Goal: Contribute content

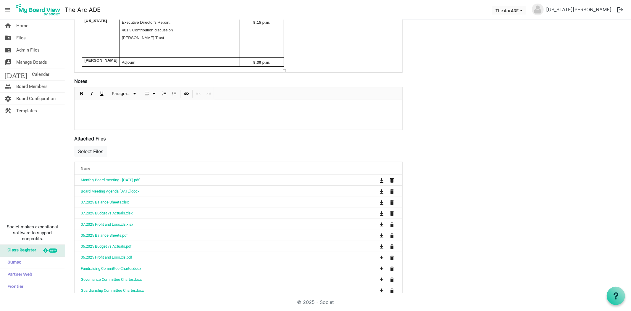
scroll to position [164, 0]
click at [99, 152] on button "Select Files" at bounding box center [90, 149] width 33 height 11
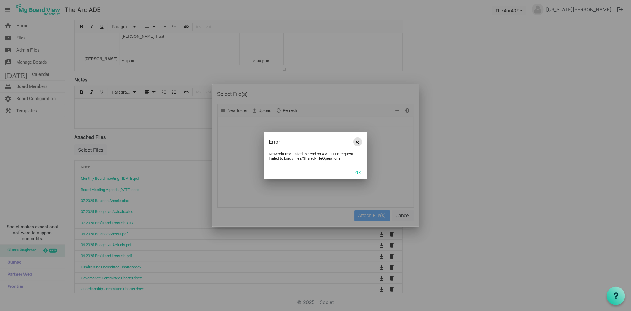
click at [357, 144] on button "Close" at bounding box center [357, 141] width 9 height 9
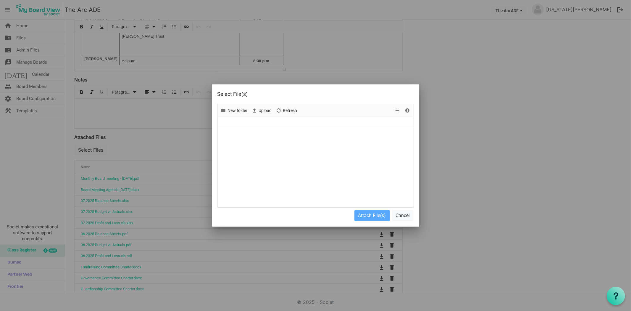
click at [261, 104] on div "Upload" at bounding box center [262, 110] width 24 height 12
click at [405, 212] on button "Cancel" at bounding box center [403, 215] width 22 height 11
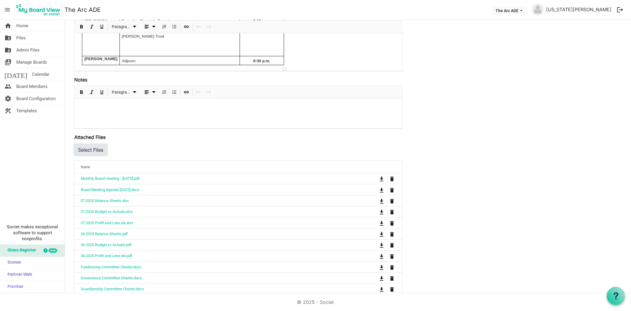
click at [83, 151] on button "Select Files" at bounding box center [90, 149] width 33 height 11
click at [90, 147] on button "Select Files" at bounding box center [90, 149] width 33 height 11
click at [478, 149] on div "Save Cancel August Board Meeting Start Time 8/20/2025 6:30 PM End Time 8/20/202…" at bounding box center [348, 233] width 557 height 709
click at [92, 149] on button "Select Files" at bounding box center [90, 149] width 33 height 11
click at [99, 149] on button "Select Files" at bounding box center [90, 149] width 33 height 11
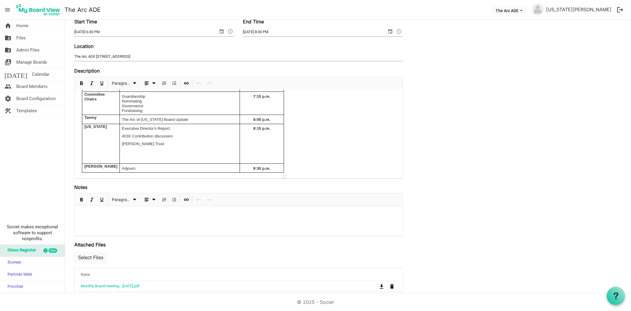
scroll to position [0, 0]
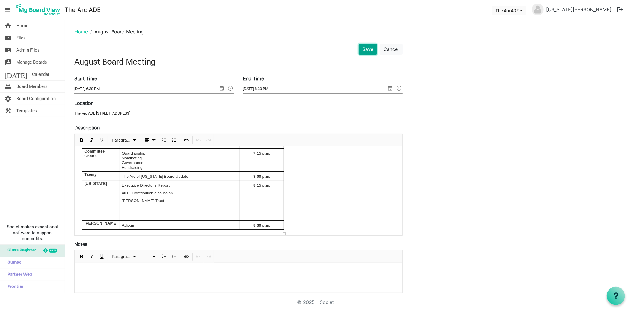
click at [365, 52] on button "Save" at bounding box center [368, 48] width 19 height 11
click at [366, 47] on button "Save" at bounding box center [368, 48] width 19 height 11
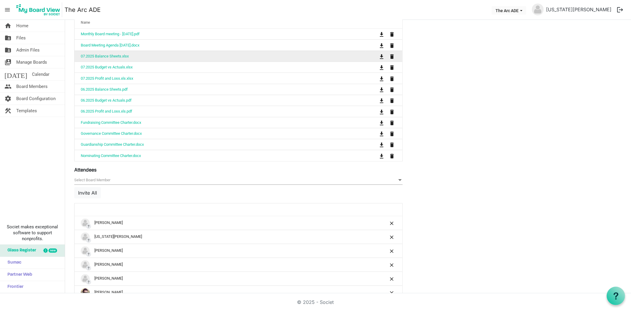
scroll to position [267, 0]
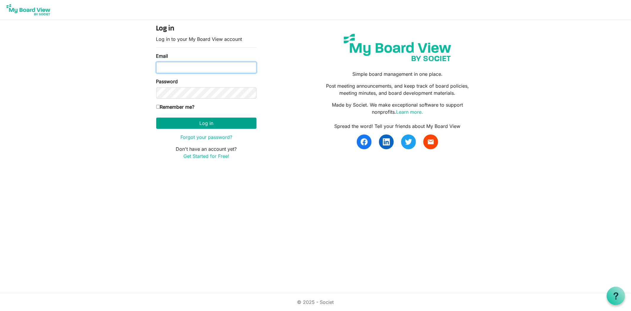
type input "georgia@arc-ad.org"
click at [207, 121] on button "Log in" at bounding box center [206, 122] width 100 height 11
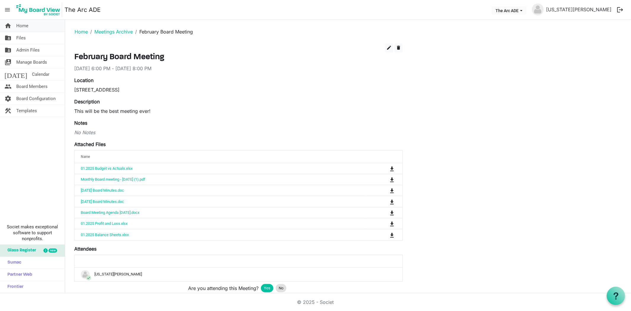
click at [33, 25] on link "home Home" at bounding box center [32, 26] width 65 height 12
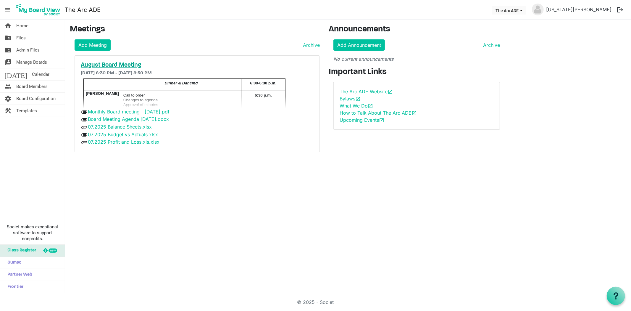
click at [98, 64] on h5 "August Board Meeting" at bounding box center [197, 65] width 233 height 7
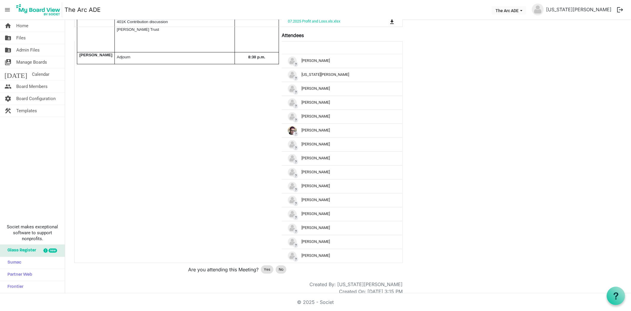
scroll to position [218, 0]
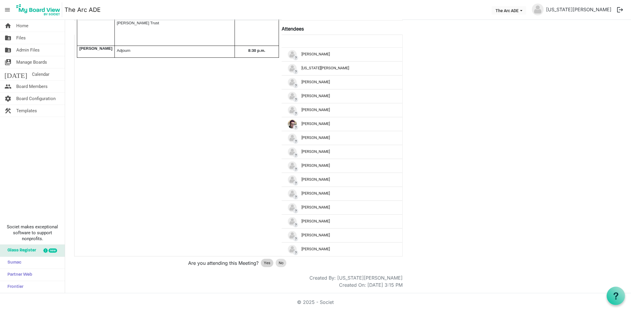
click at [269, 263] on span "Yes" at bounding box center [267, 263] width 7 height 6
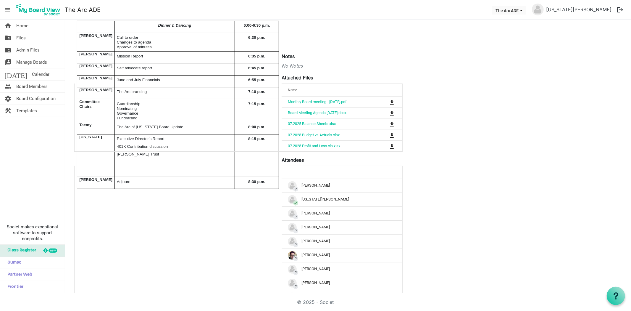
scroll to position [0, 0]
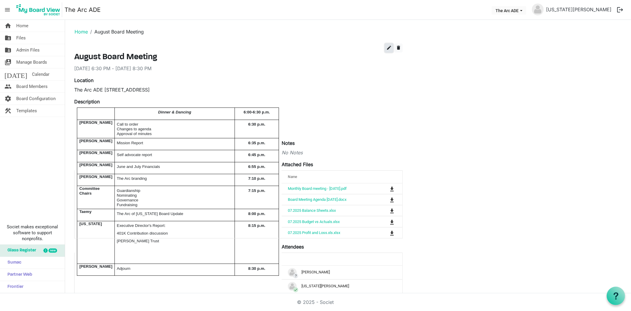
click at [387, 46] on span "edit" at bounding box center [388, 47] width 5 height 5
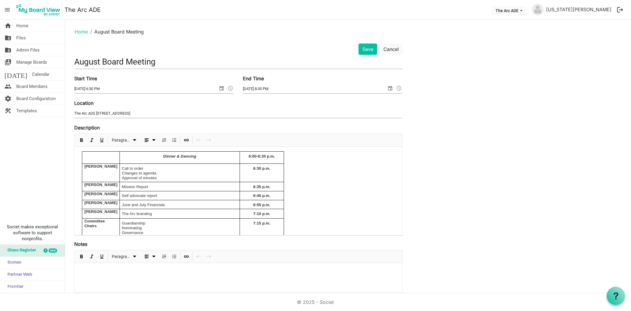
scroll to position [131, 0]
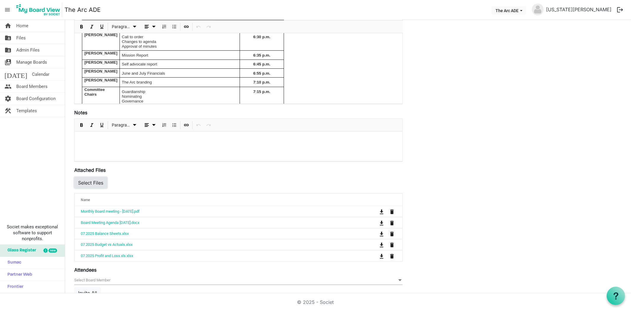
click at [96, 180] on button "Select Files" at bounding box center [90, 182] width 33 height 11
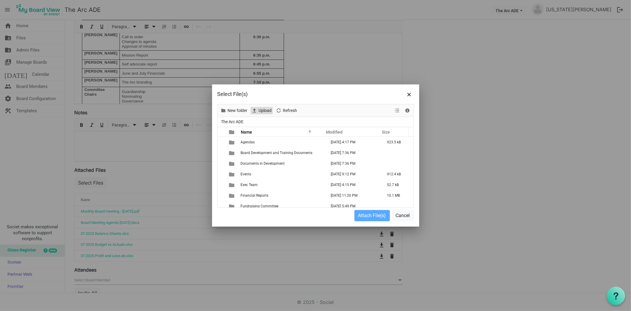
click at [262, 110] on span "Upload" at bounding box center [265, 110] width 14 height 7
click at [407, 96] on button "Close" at bounding box center [409, 94] width 9 height 9
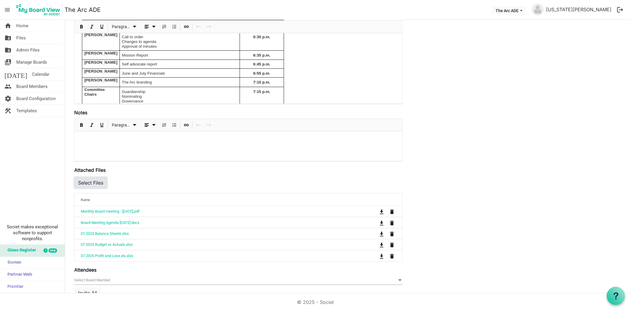
click at [79, 183] on button "Select Files" at bounding box center [90, 182] width 33 height 11
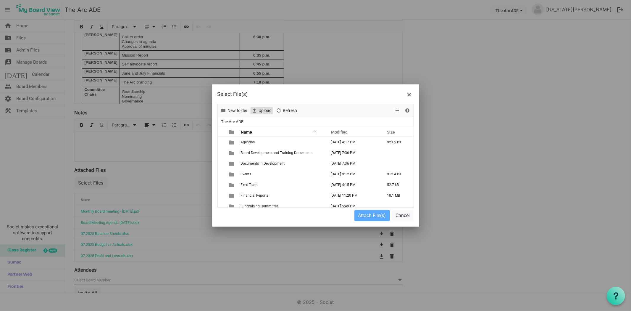
click at [260, 108] on span "Upload" at bounding box center [265, 110] width 14 height 7
click at [264, 108] on span "Upload" at bounding box center [265, 110] width 14 height 7
click at [413, 91] on div "Select File(s)" at bounding box center [315, 94] width 207 height 20
click at [410, 90] on button "Close" at bounding box center [409, 94] width 9 height 9
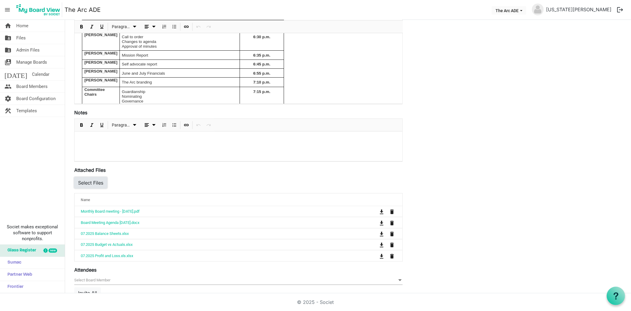
click at [100, 183] on button "Select Files" at bounding box center [90, 182] width 33 height 11
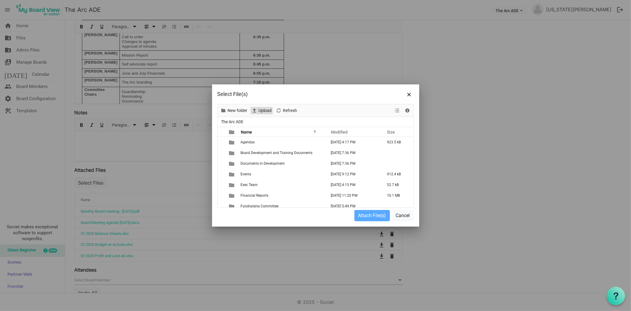
click at [266, 107] on span "Upload" at bounding box center [265, 110] width 14 height 7
click at [264, 110] on span "Upload" at bounding box center [265, 110] width 14 height 7
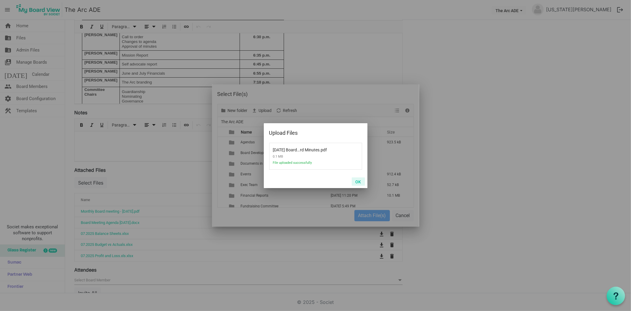
click at [357, 182] on button "OK" at bounding box center [358, 181] width 13 height 8
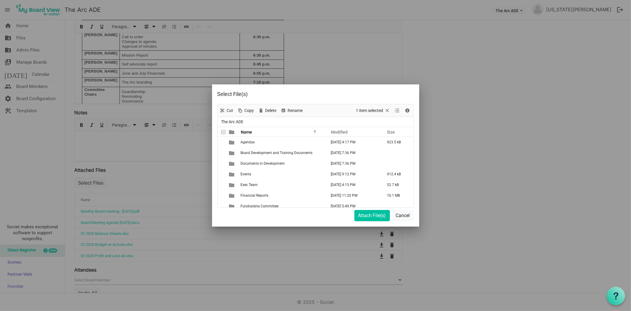
scroll to position [129, 0]
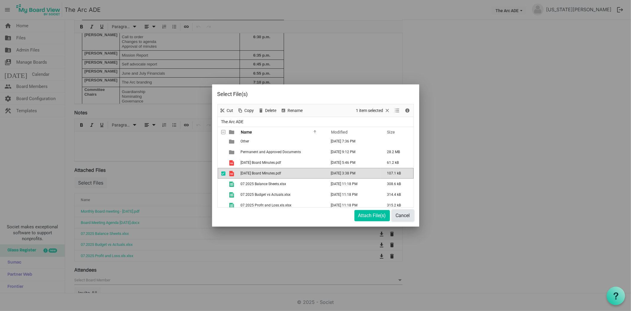
click at [399, 219] on button "Cancel" at bounding box center [403, 215] width 22 height 11
